Goal: Task Accomplishment & Management: Manage account settings

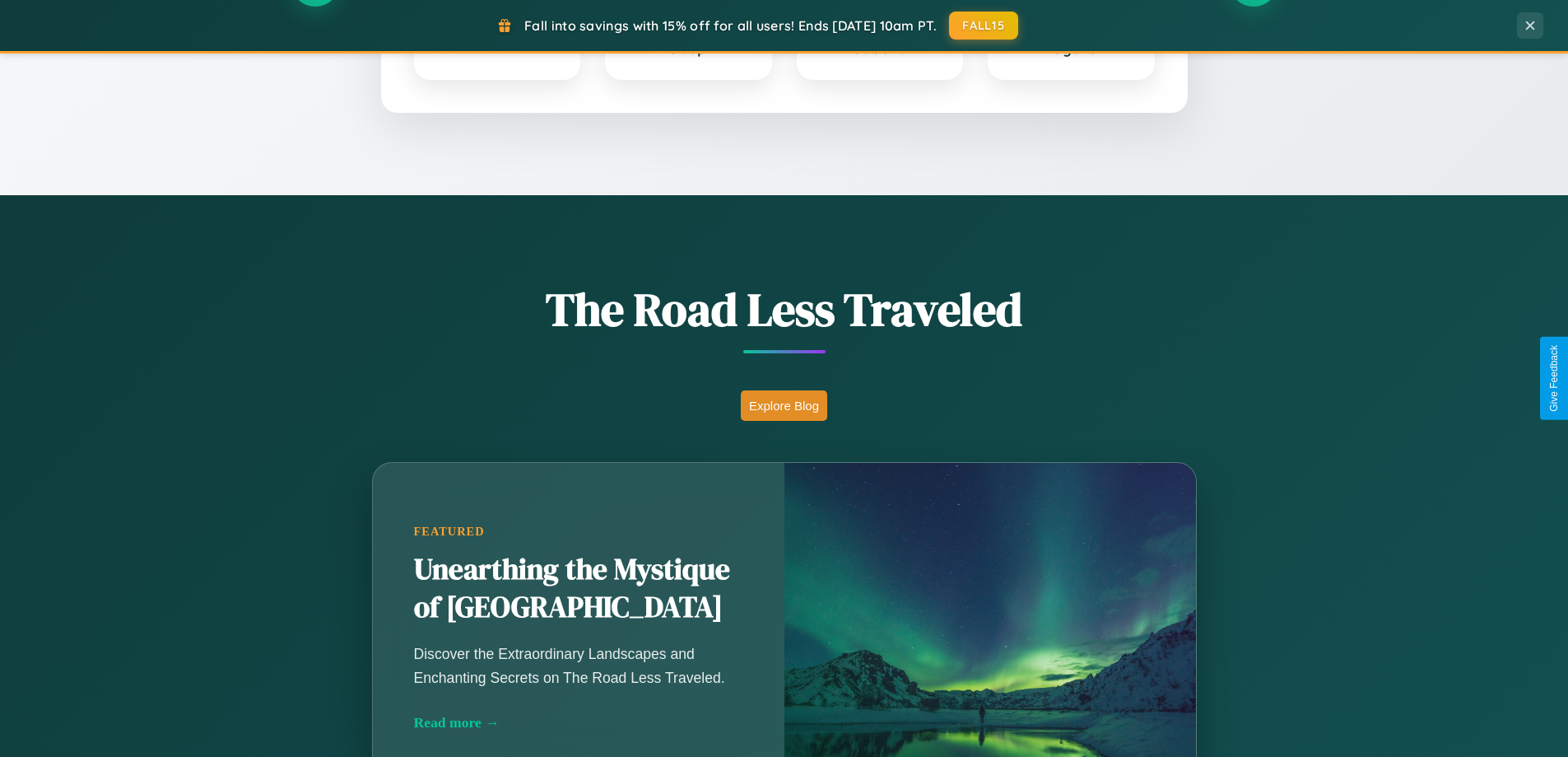
scroll to position [1133, 0]
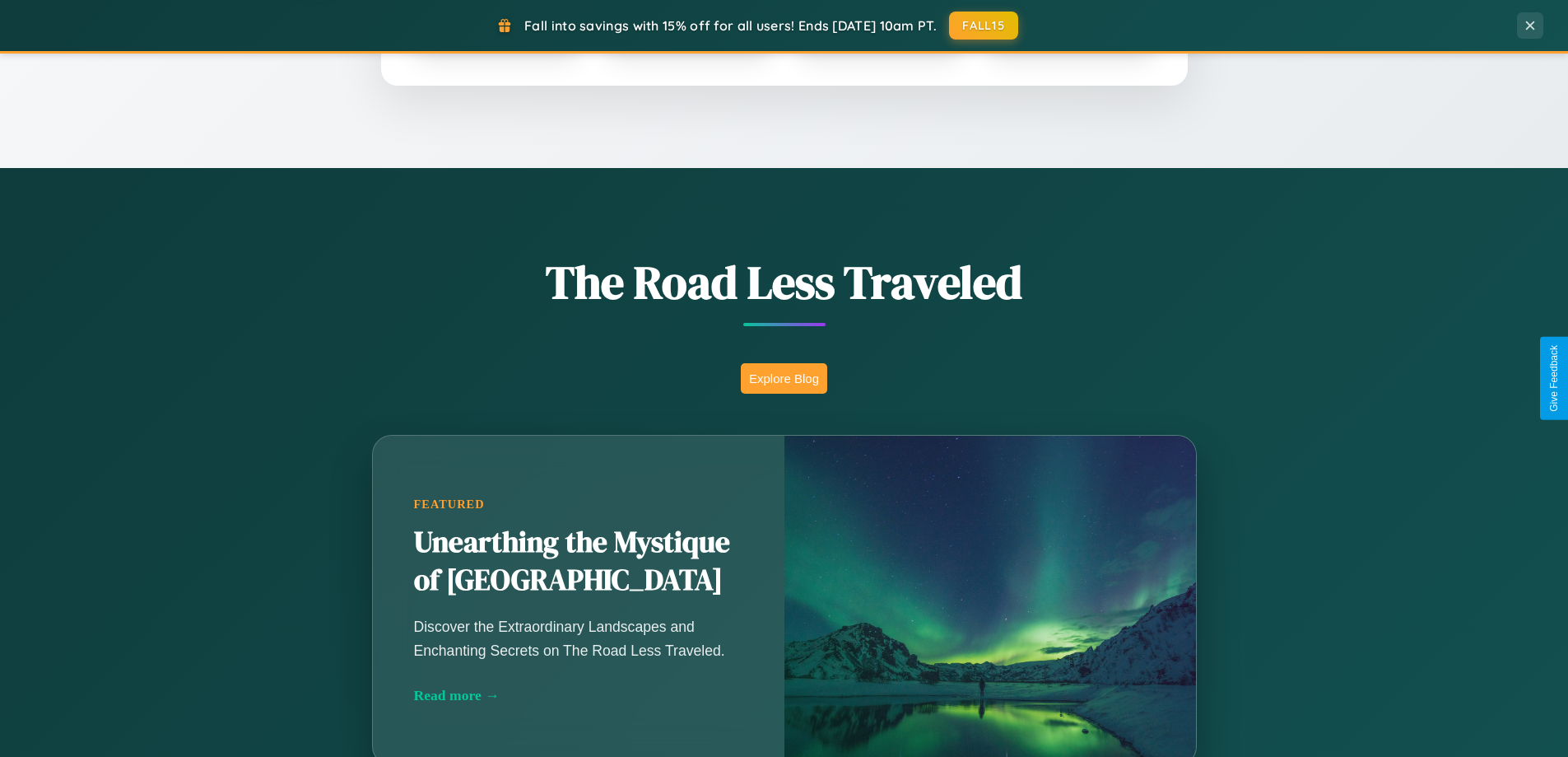
click at [784, 378] on button "Explore Blog" at bounding box center [784, 378] width 86 height 30
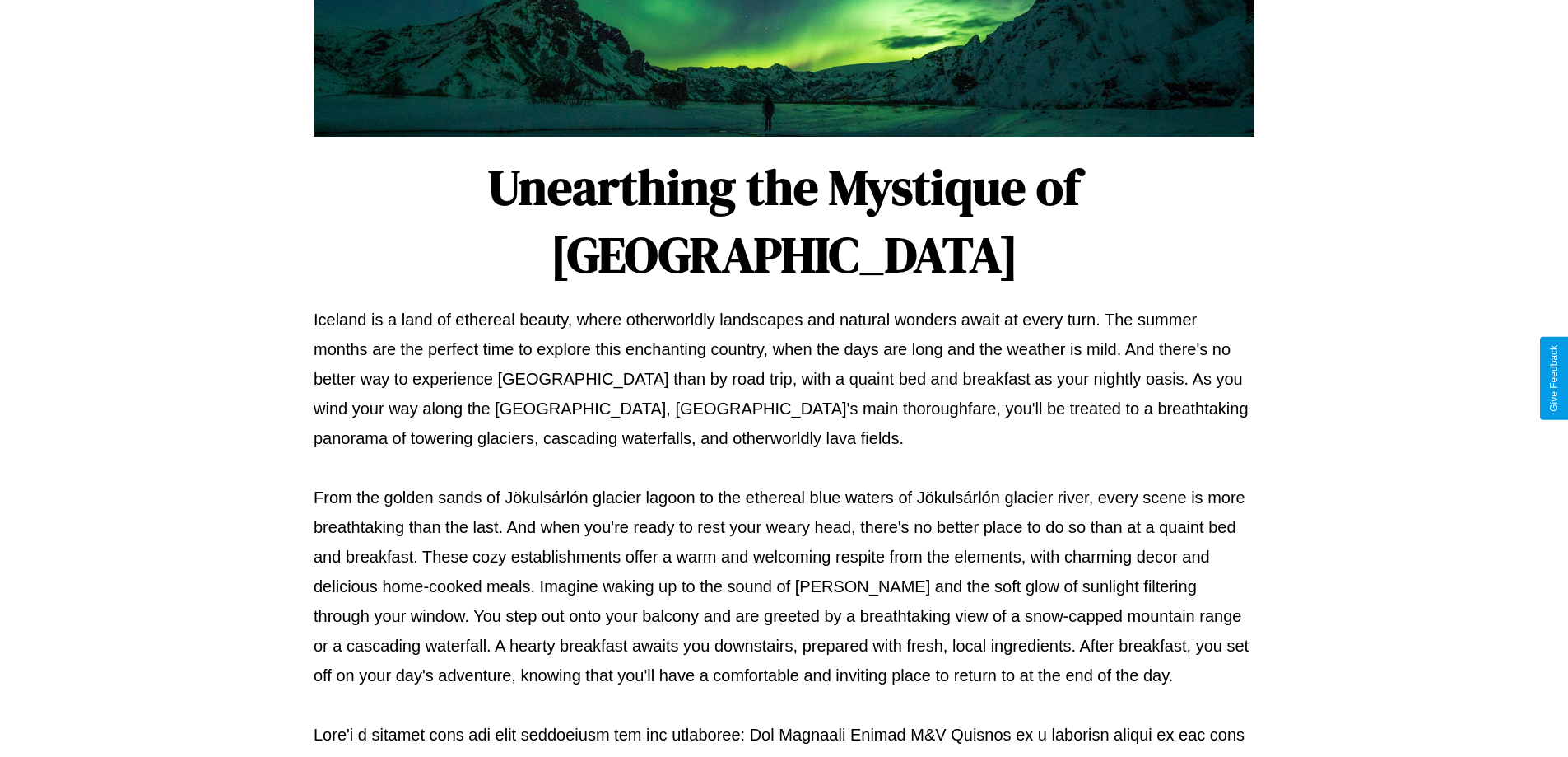
scroll to position [533, 0]
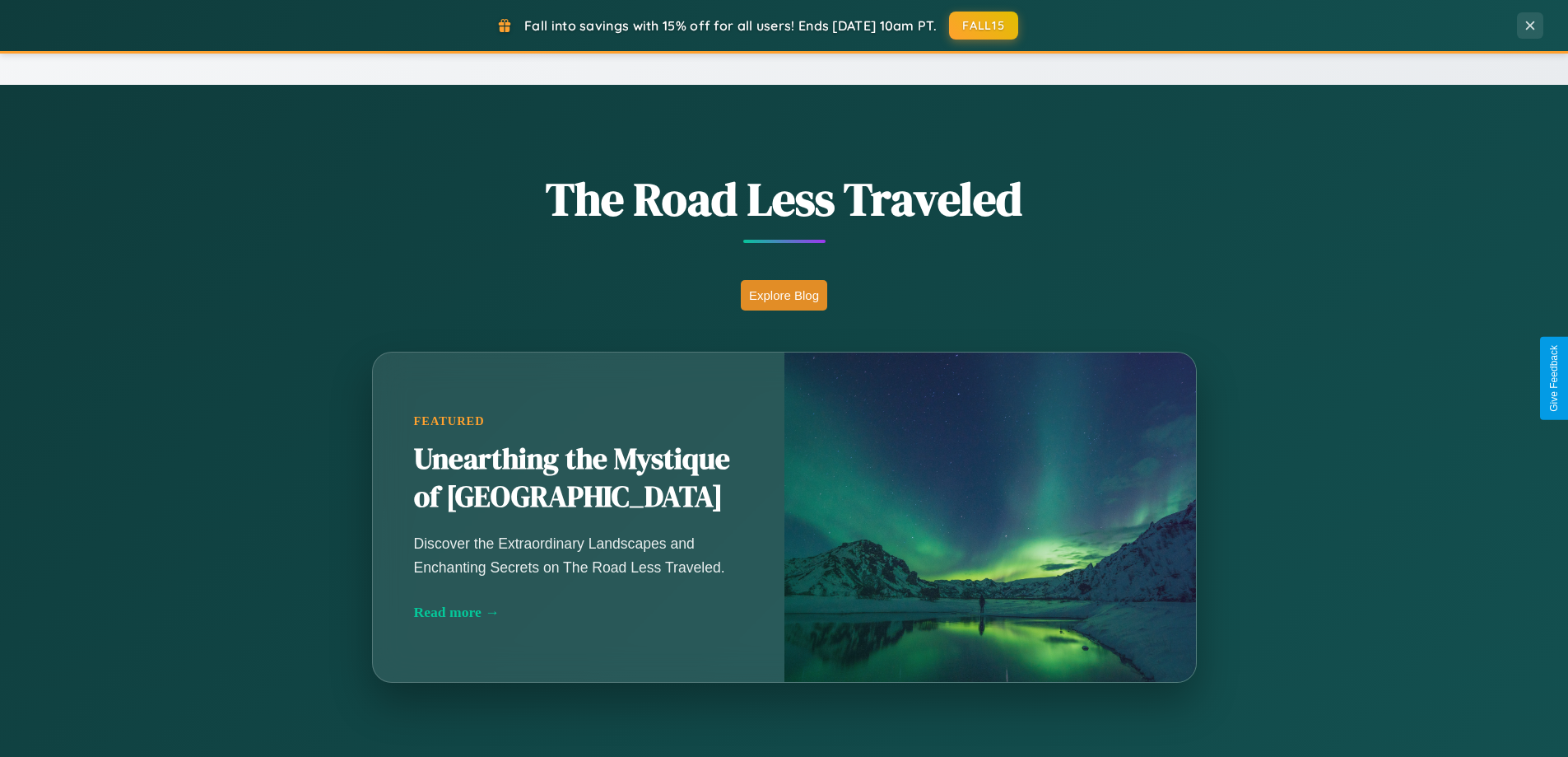
scroll to position [3169, 0]
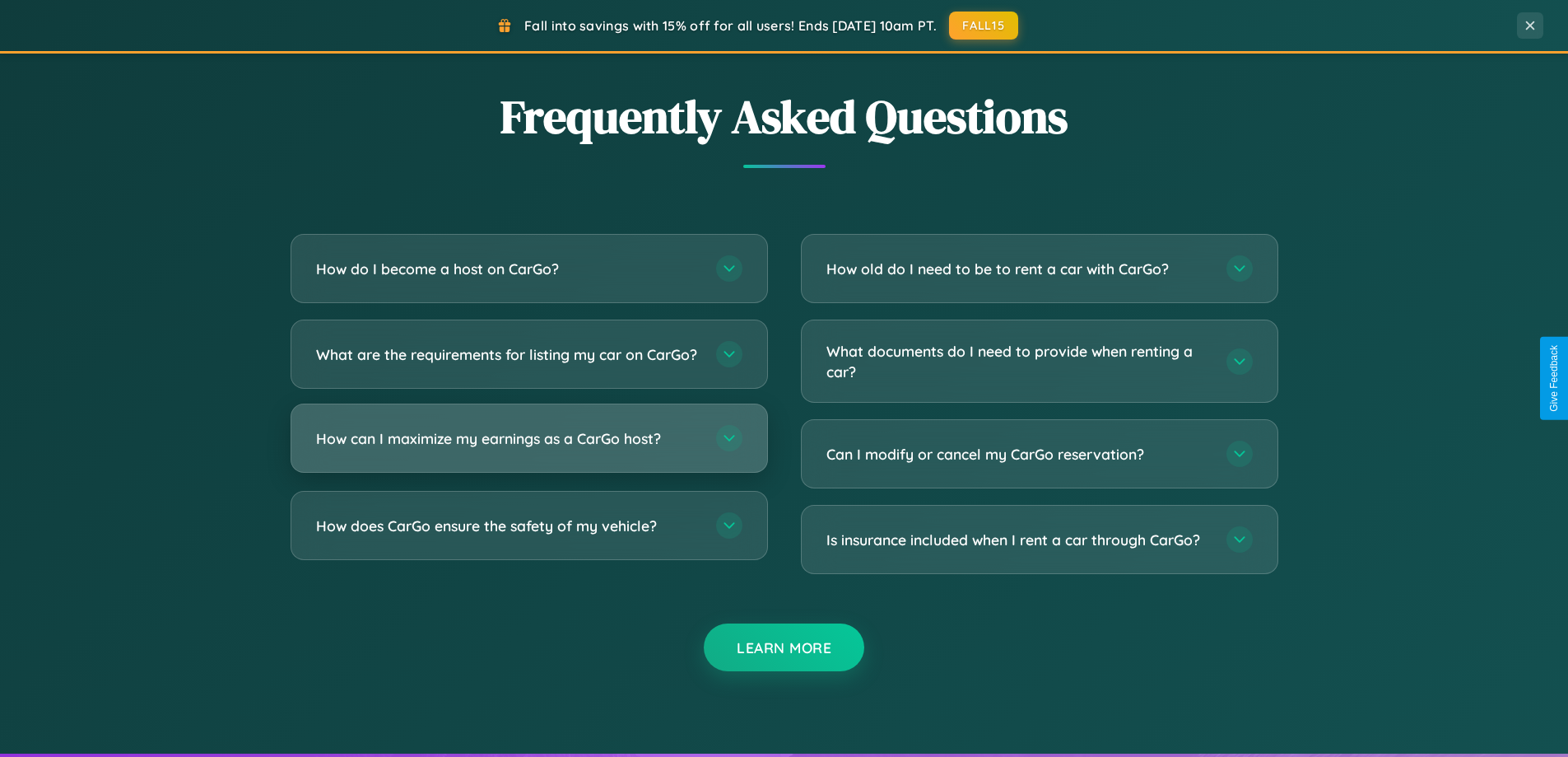
click at [528, 448] on h3 "How can I maximize my earnings as a CarGo host?" at bounding box center [507, 438] width 383 height 20
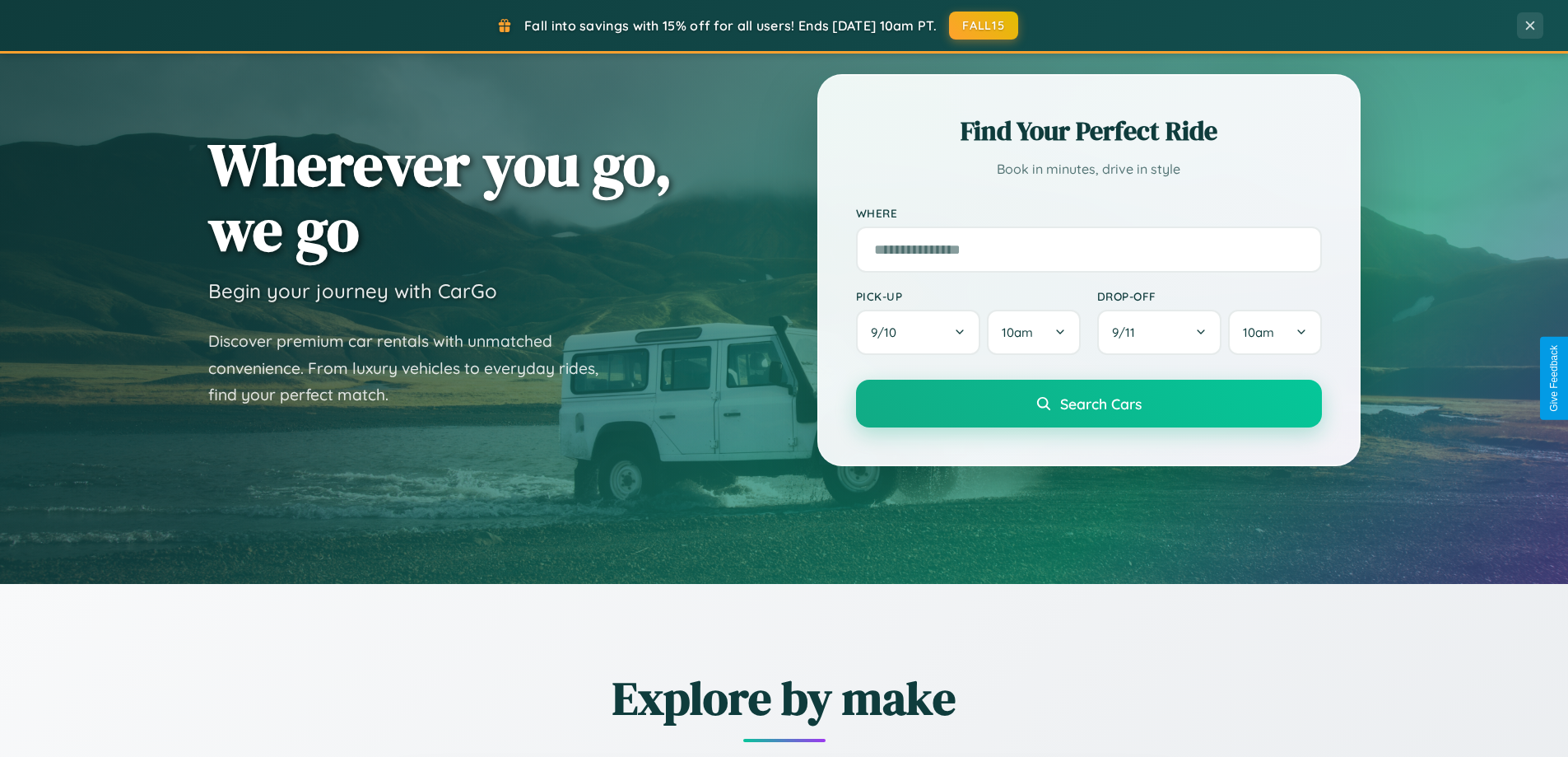
scroll to position [0, 0]
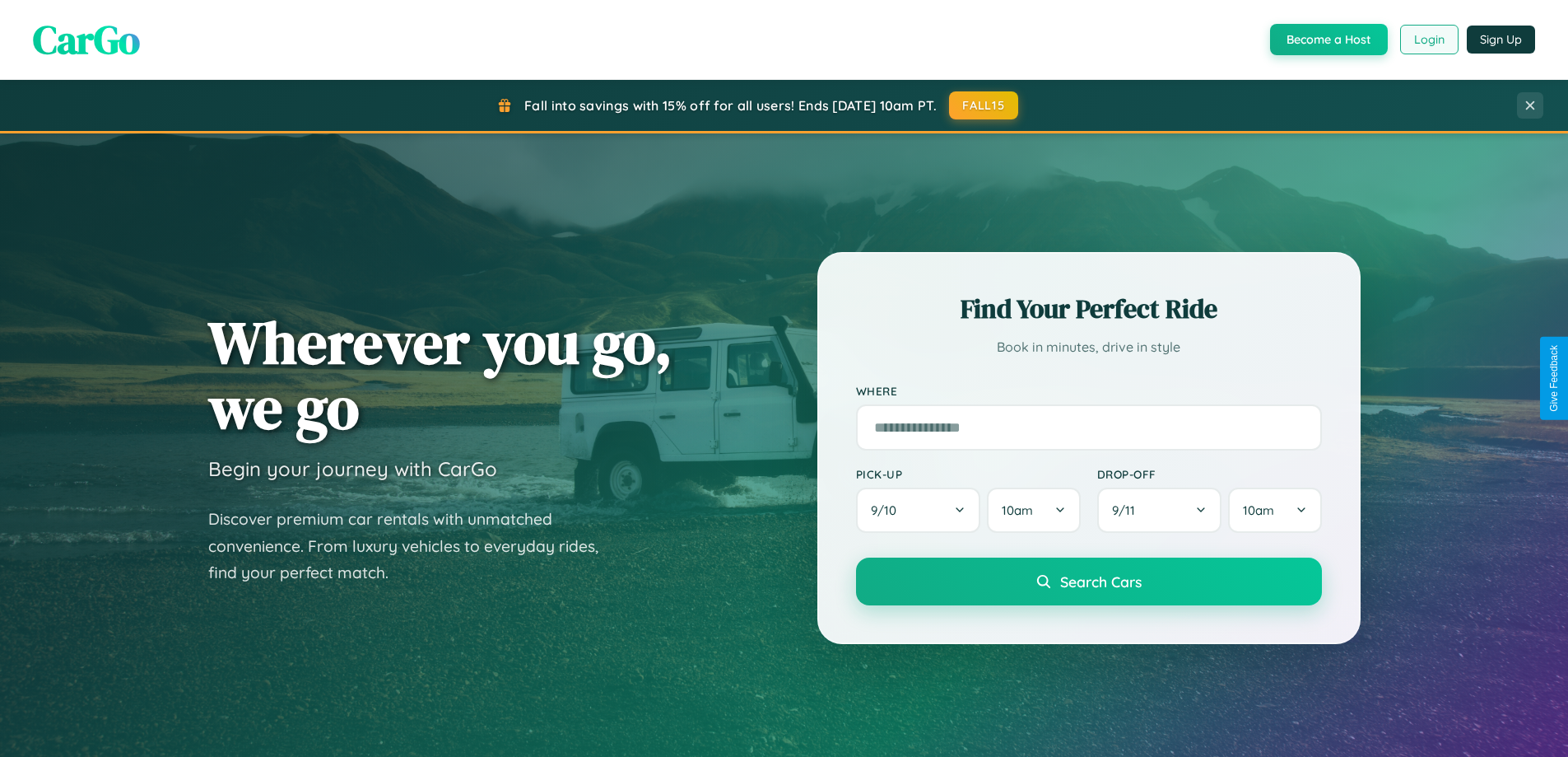
click at [1428, 39] on button "Login" at bounding box center [1430, 39] width 59 height 29
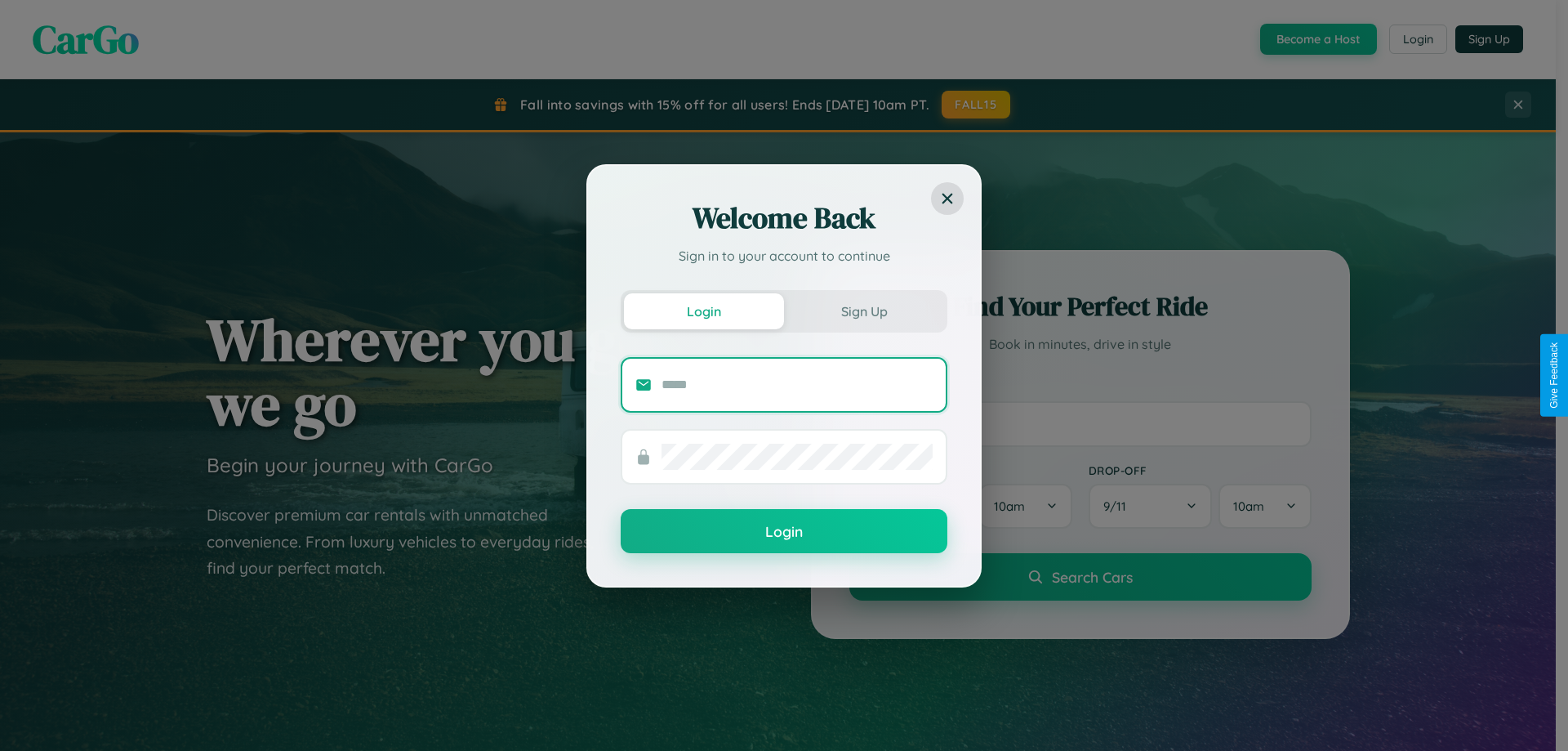
click at [797, 384] on input "text" at bounding box center [797, 385] width 271 height 26
type input "**********"
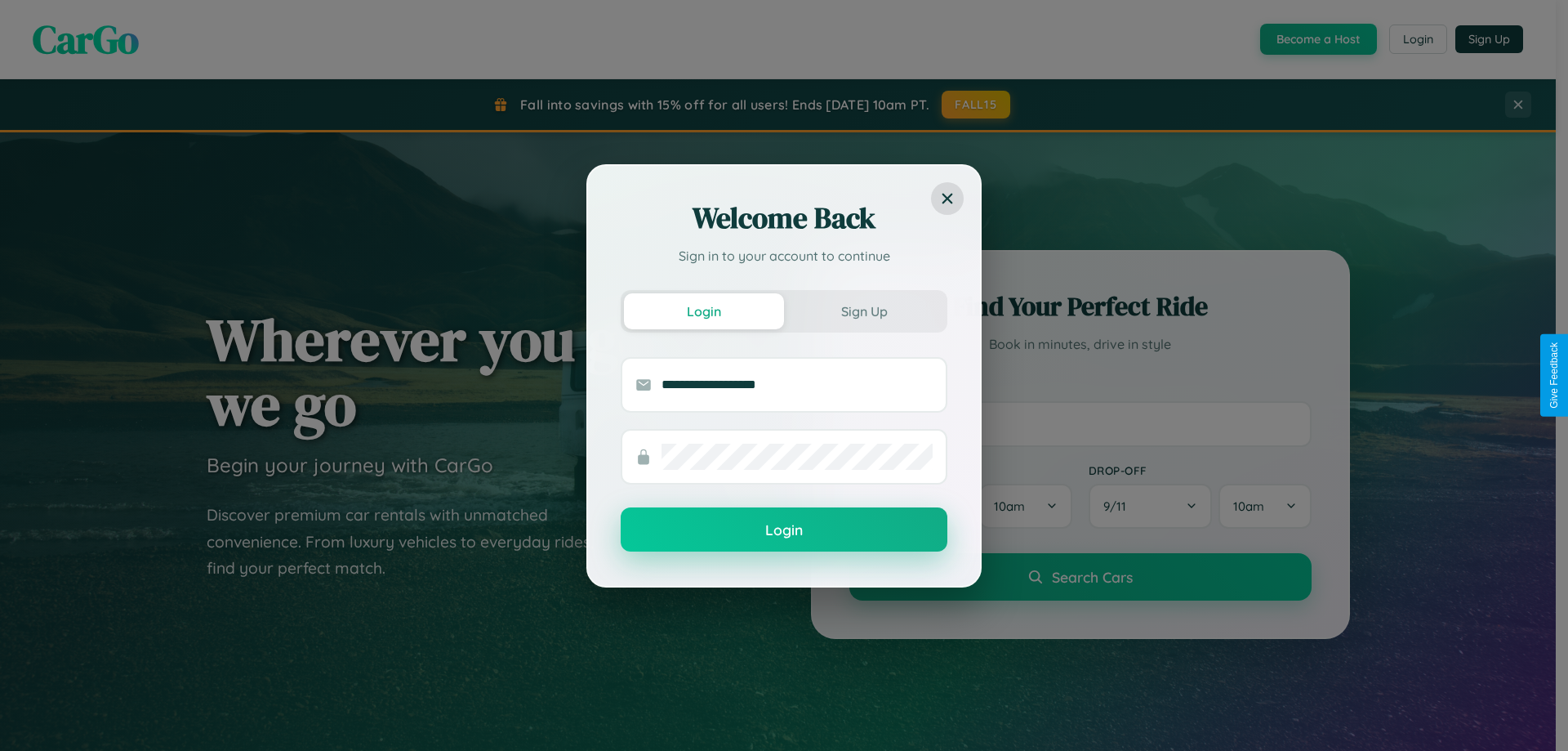
click at [784, 530] on button "Login" at bounding box center [784, 529] width 326 height 44
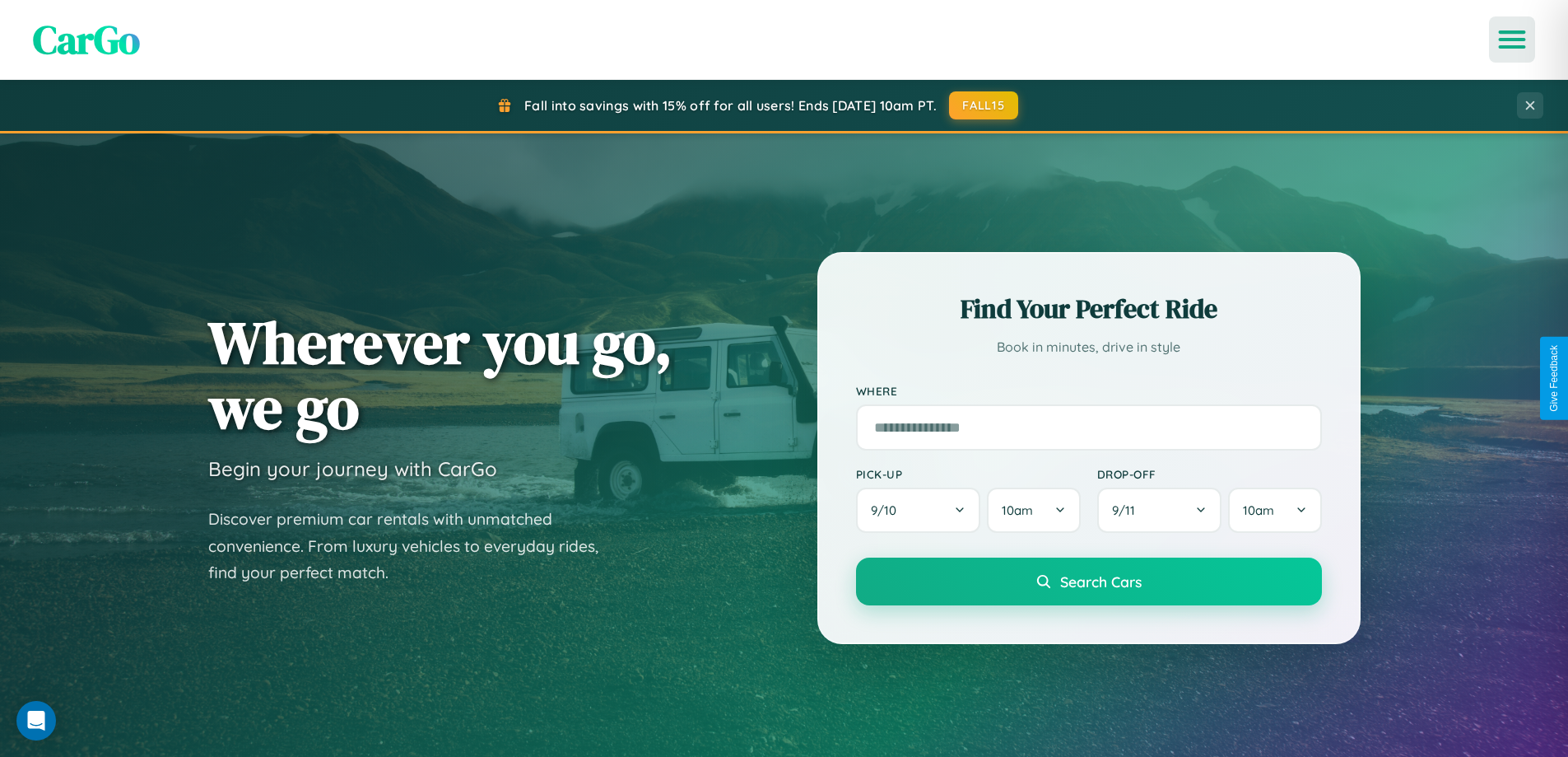
click at [1512, 39] on icon "Open menu" at bounding box center [1512, 39] width 24 height 15
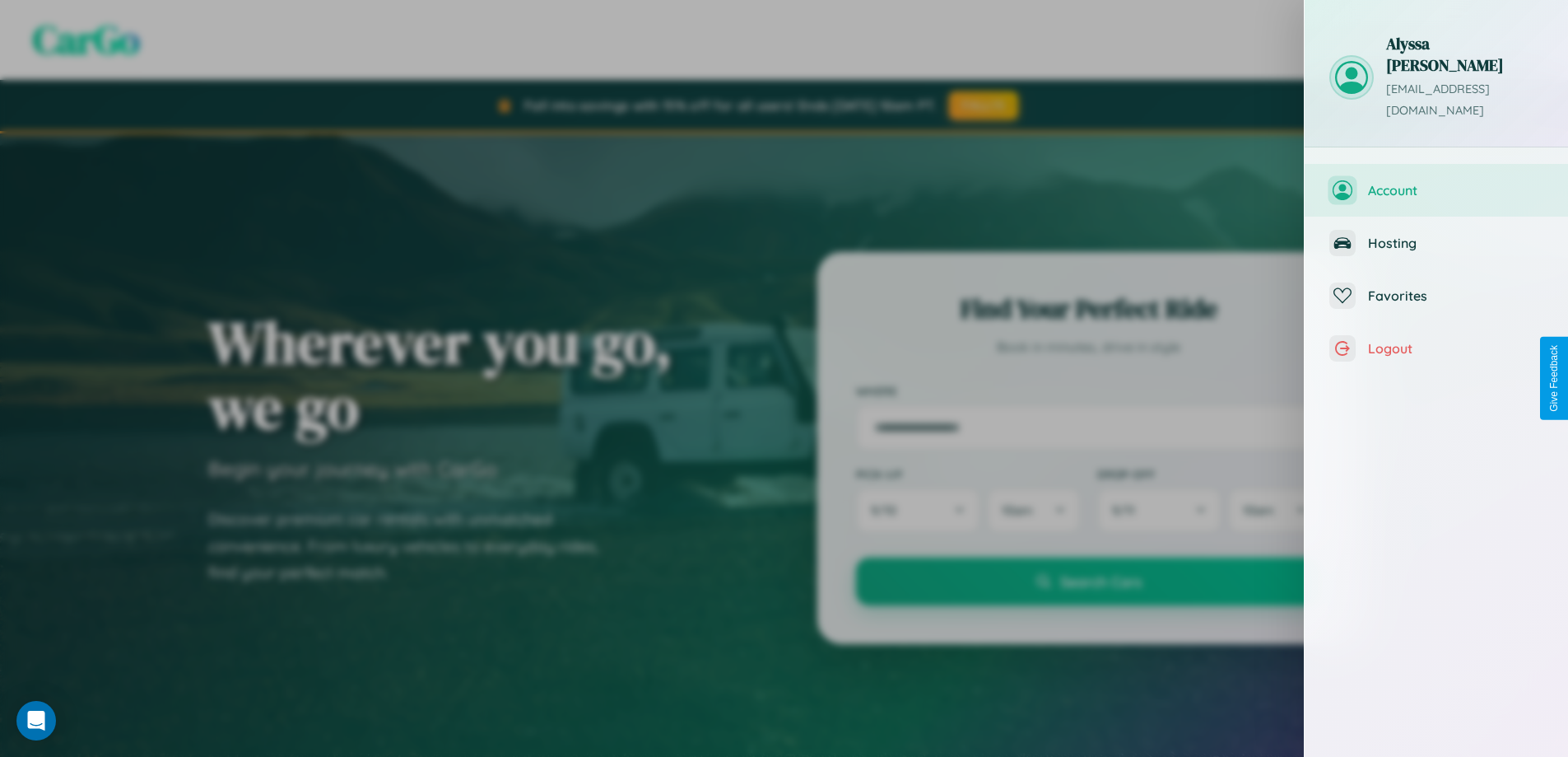
click at [1436, 182] on span "Account" at bounding box center [1455, 190] width 175 height 17
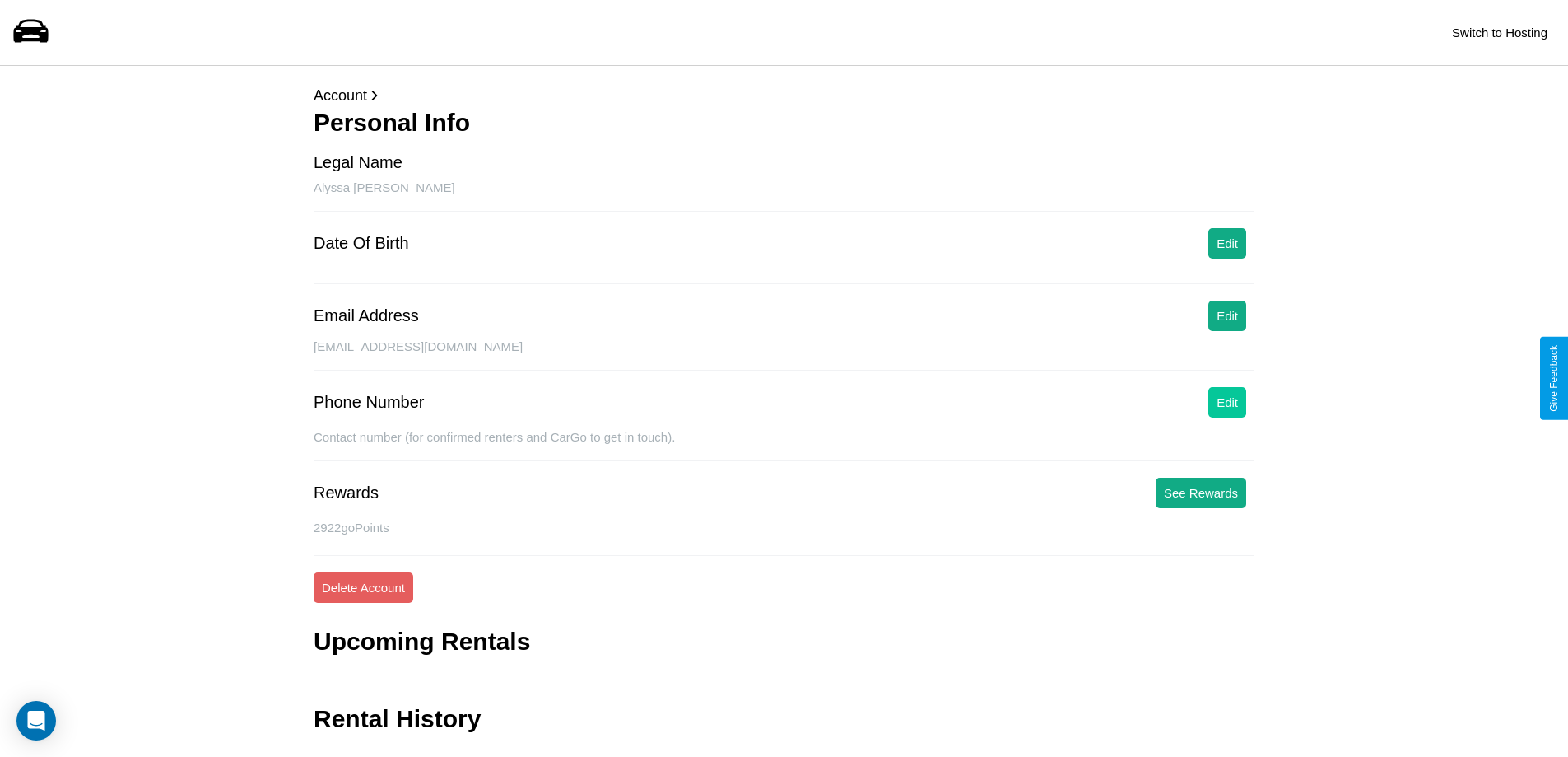
scroll to position [39, 0]
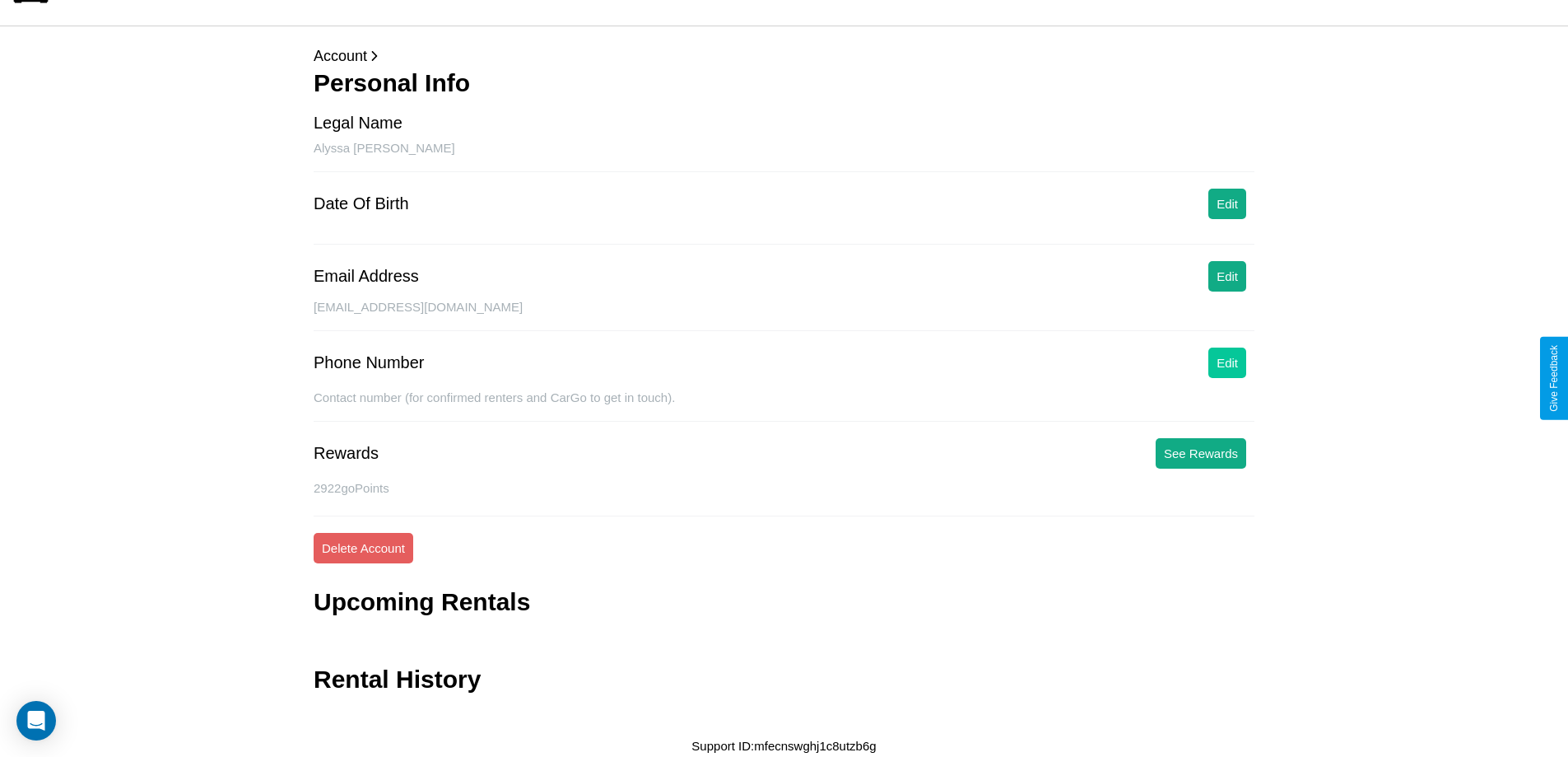
click at [1227, 362] on button "Edit" at bounding box center [1227, 363] width 38 height 30
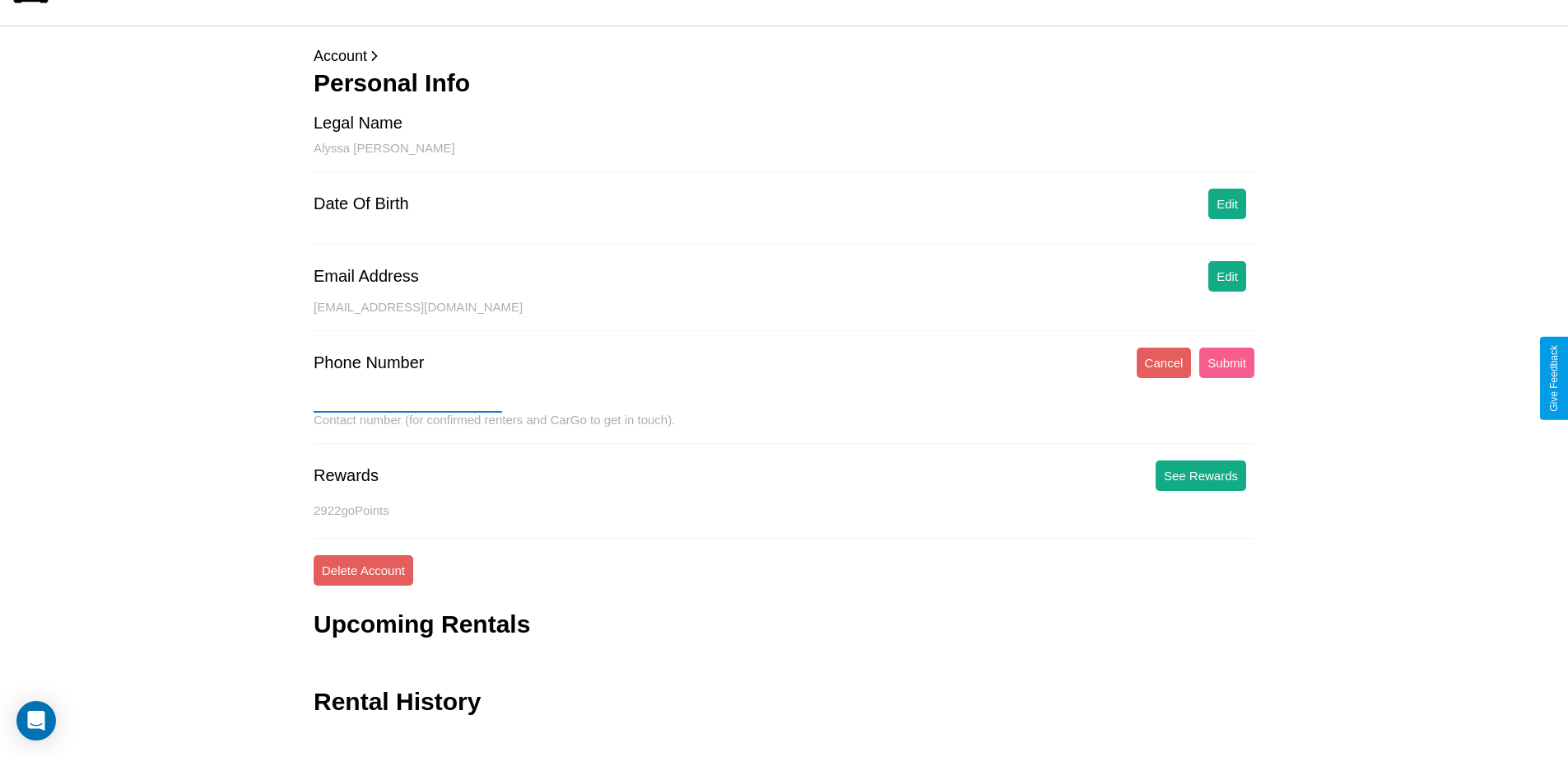
click at [407, 399] on input "text" at bounding box center [408, 399] width 189 height 27
type input "**********"
click at [1226, 362] on button "Submit" at bounding box center [1227, 363] width 55 height 30
